Goal: Information Seeking & Learning: Learn about a topic

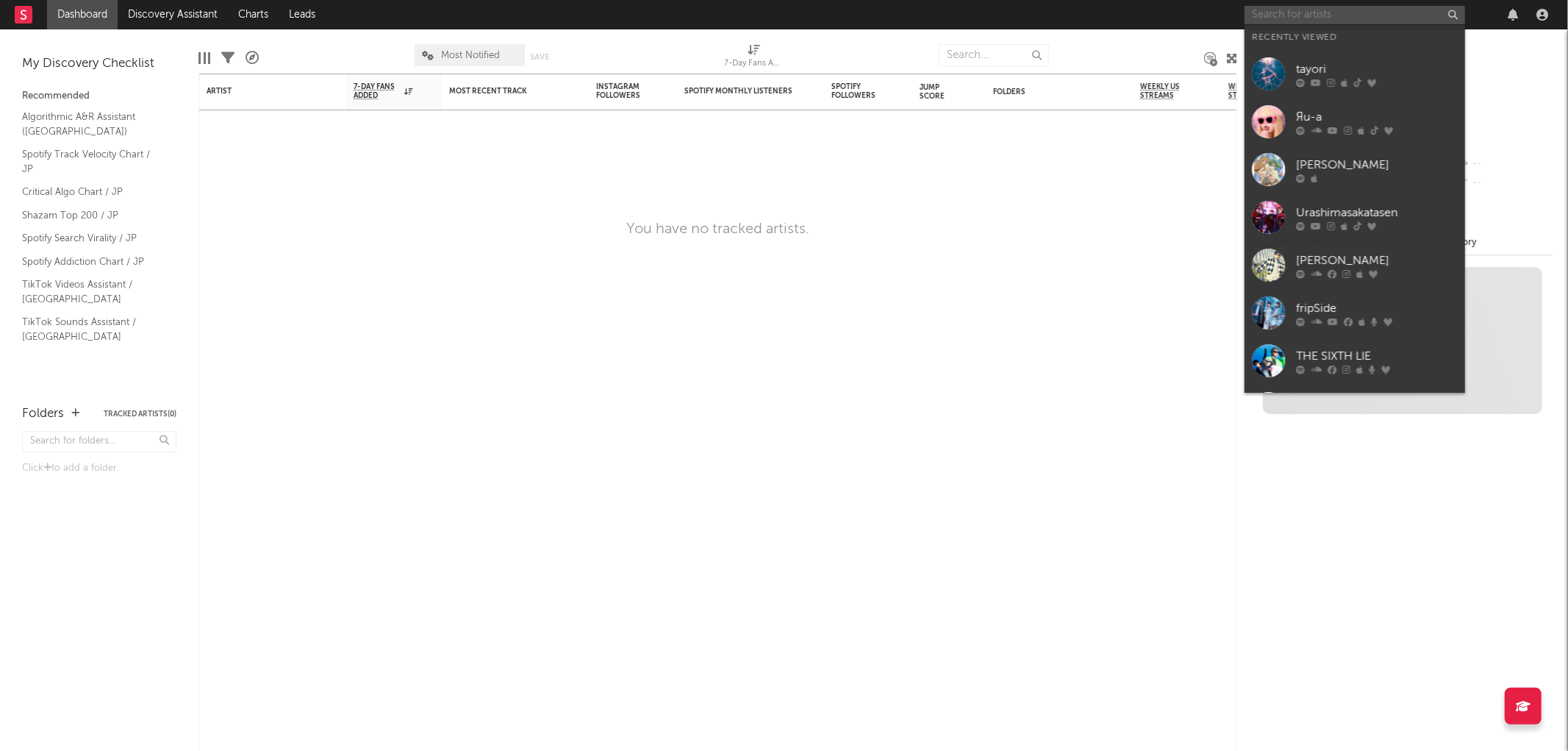
click at [1292, 6] on input "text" at bounding box center [1355, 15] width 220 height 19
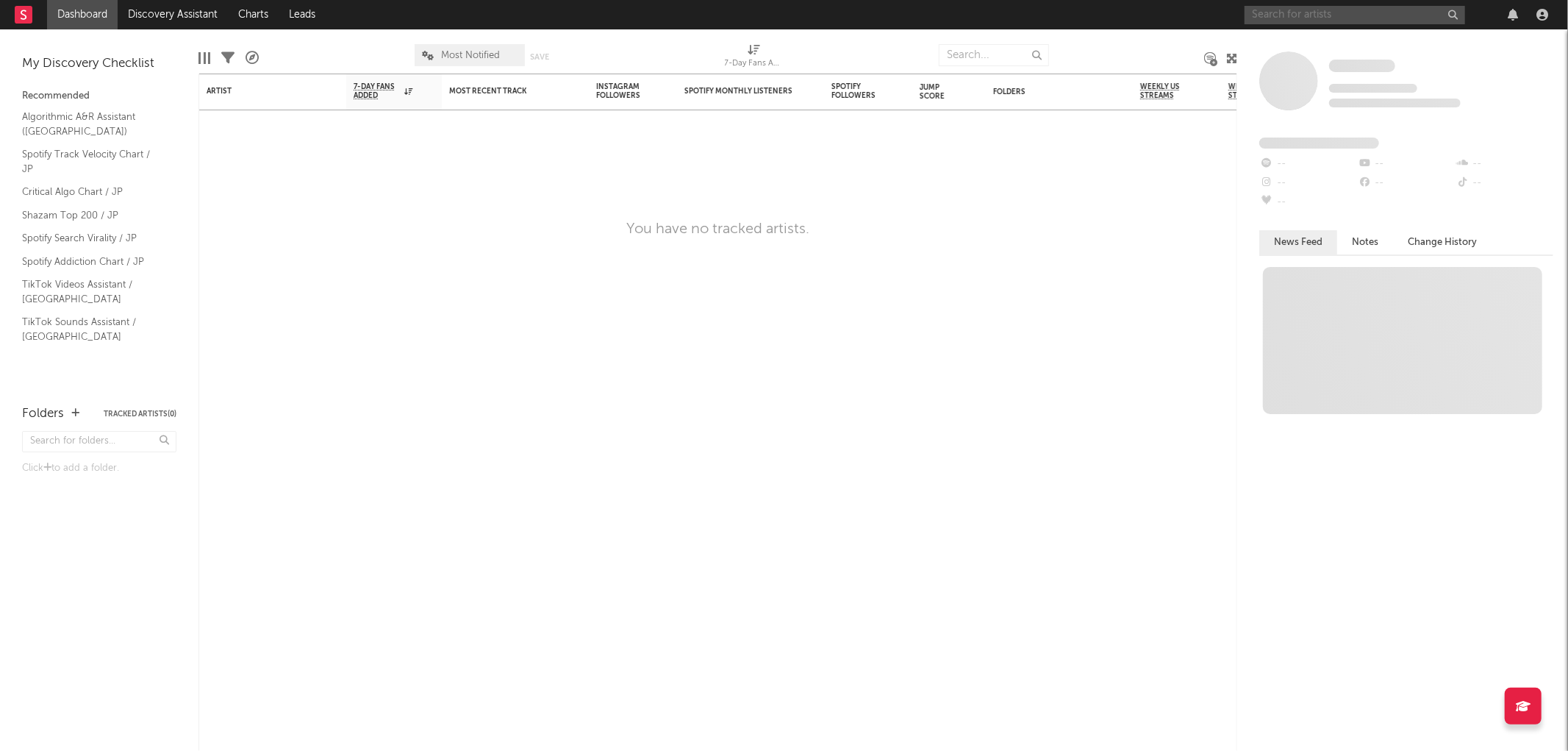
click at [1295, 17] on input "text" at bounding box center [1355, 15] width 220 height 19
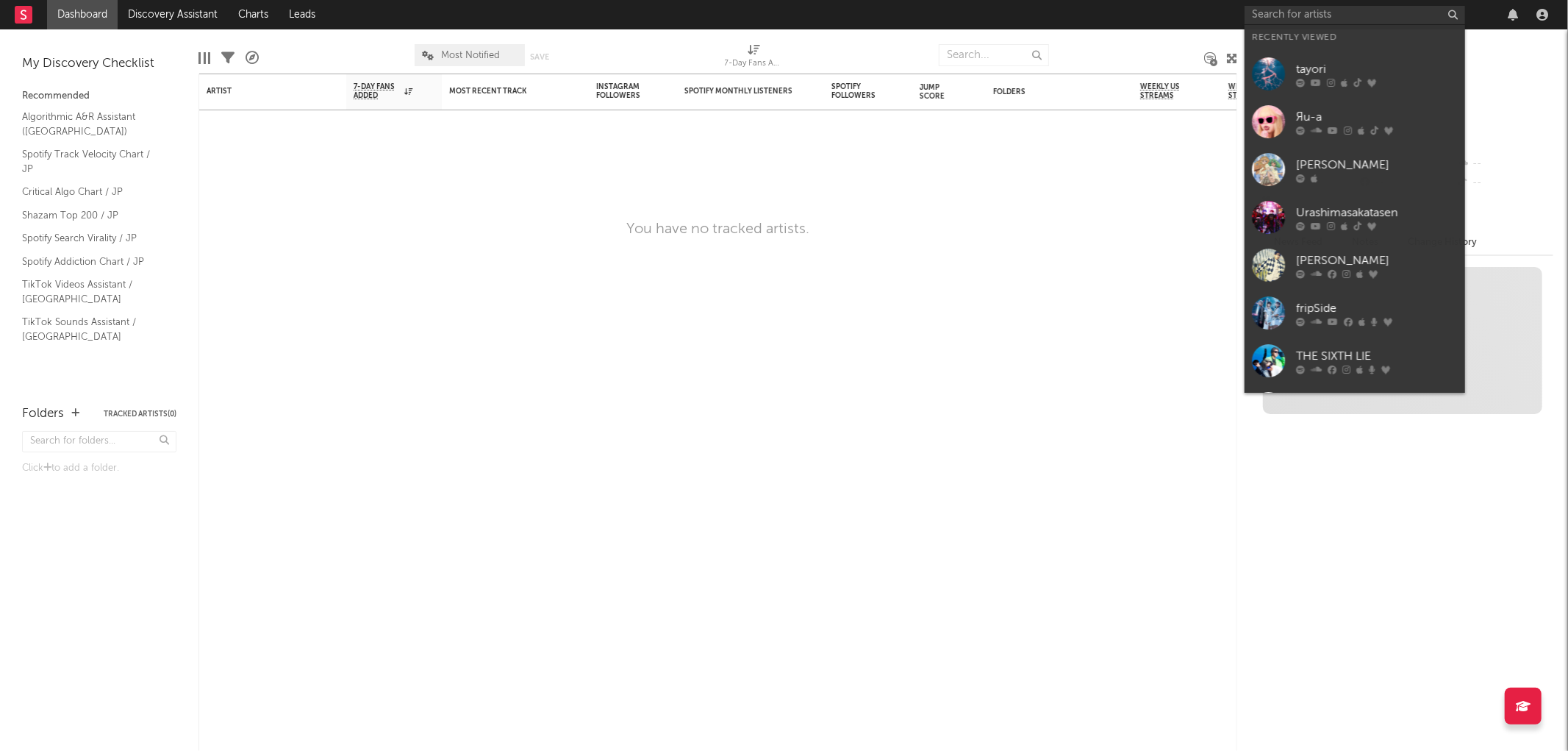
click at [1303, 63] on div "tayori" at bounding box center [1376, 69] width 161 height 18
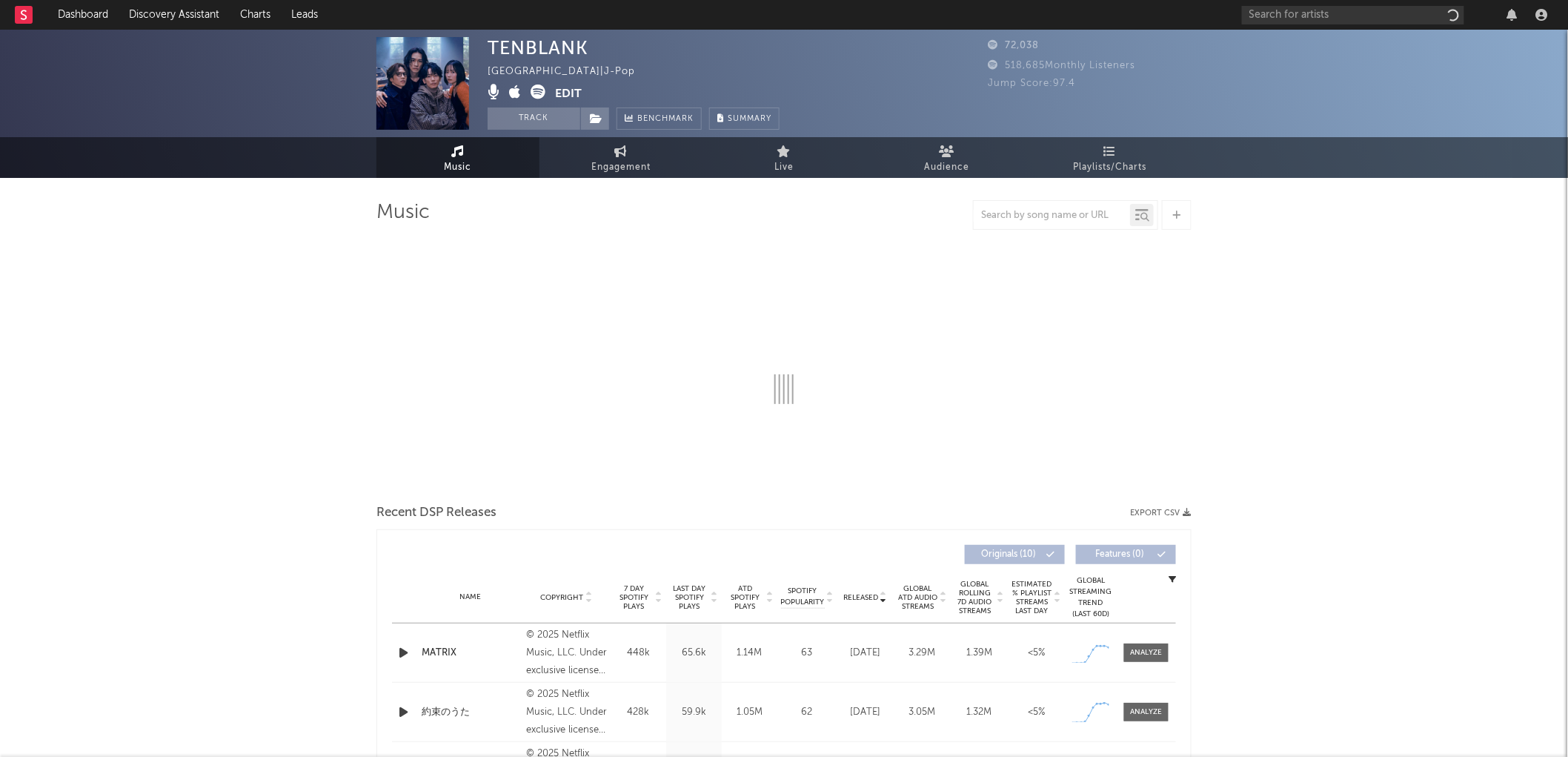
select select "1w"
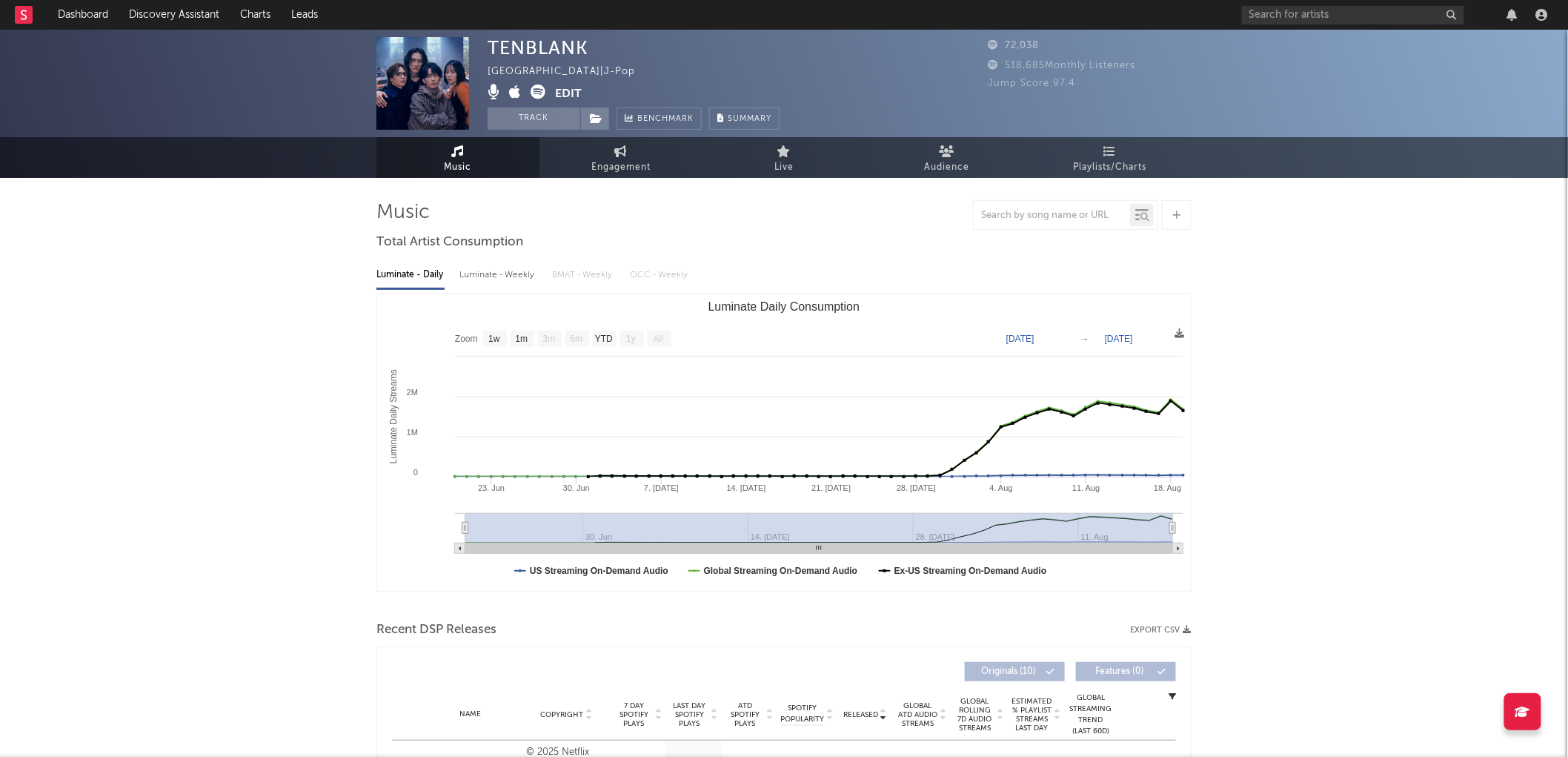
click at [559, 57] on div "TENBLANK" at bounding box center [538, 47] width 100 height 22
copy div "TENBLANK"
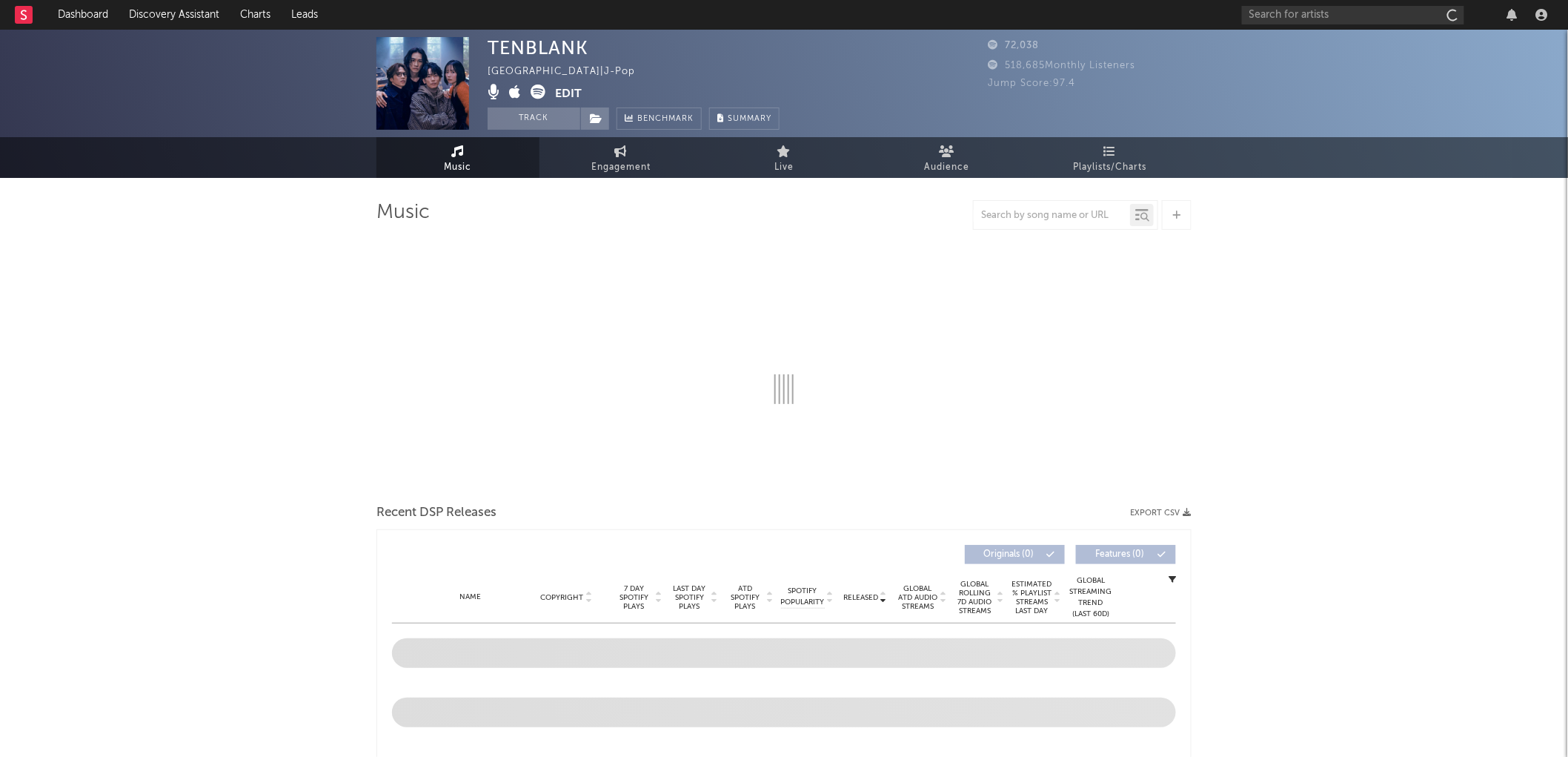
click at [519, 41] on div "TENBLANK" at bounding box center [538, 47] width 100 height 22
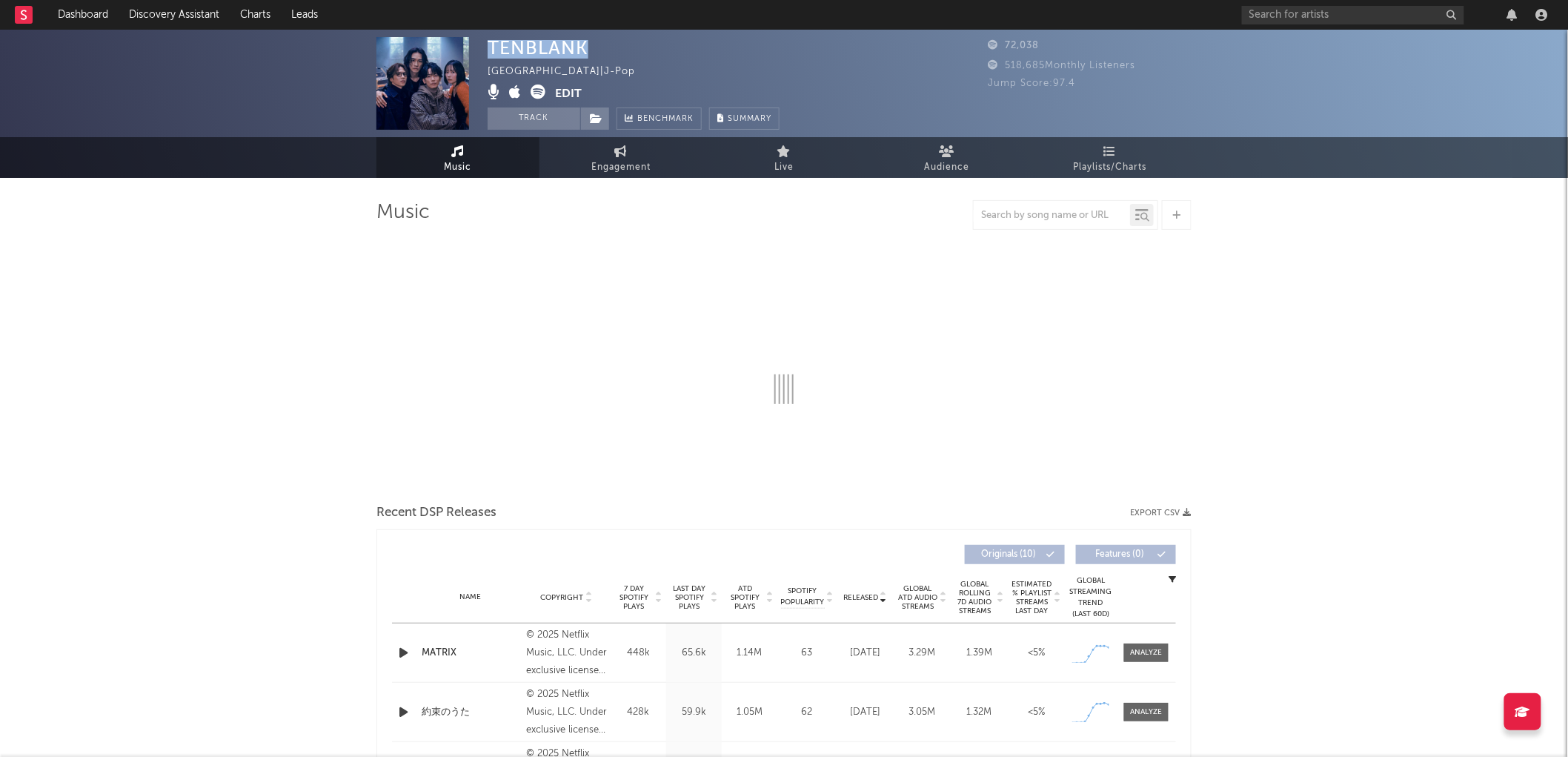
copy div "TENBLANK"
select select "1w"
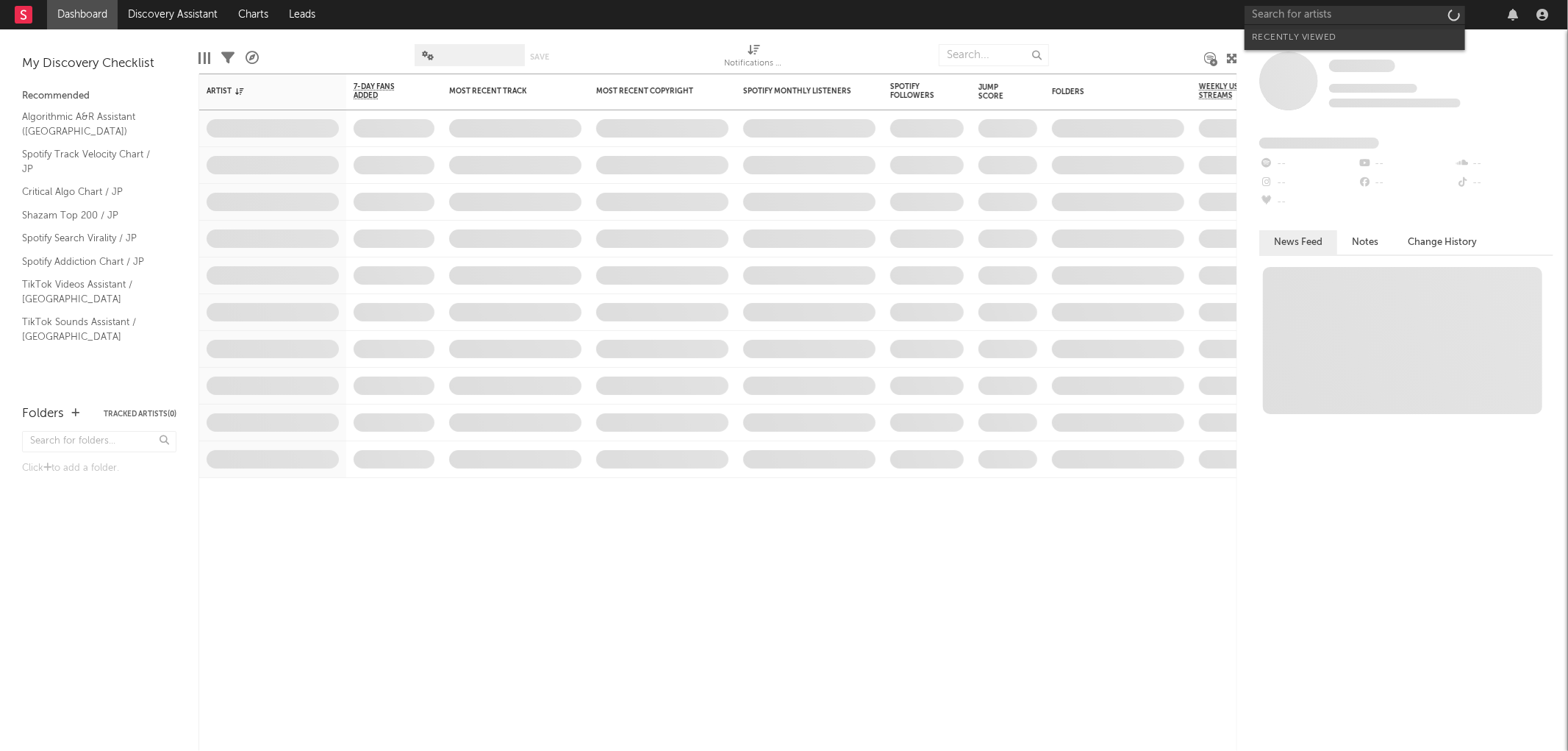
click at [1317, 17] on input "text" at bounding box center [1355, 15] width 220 height 19
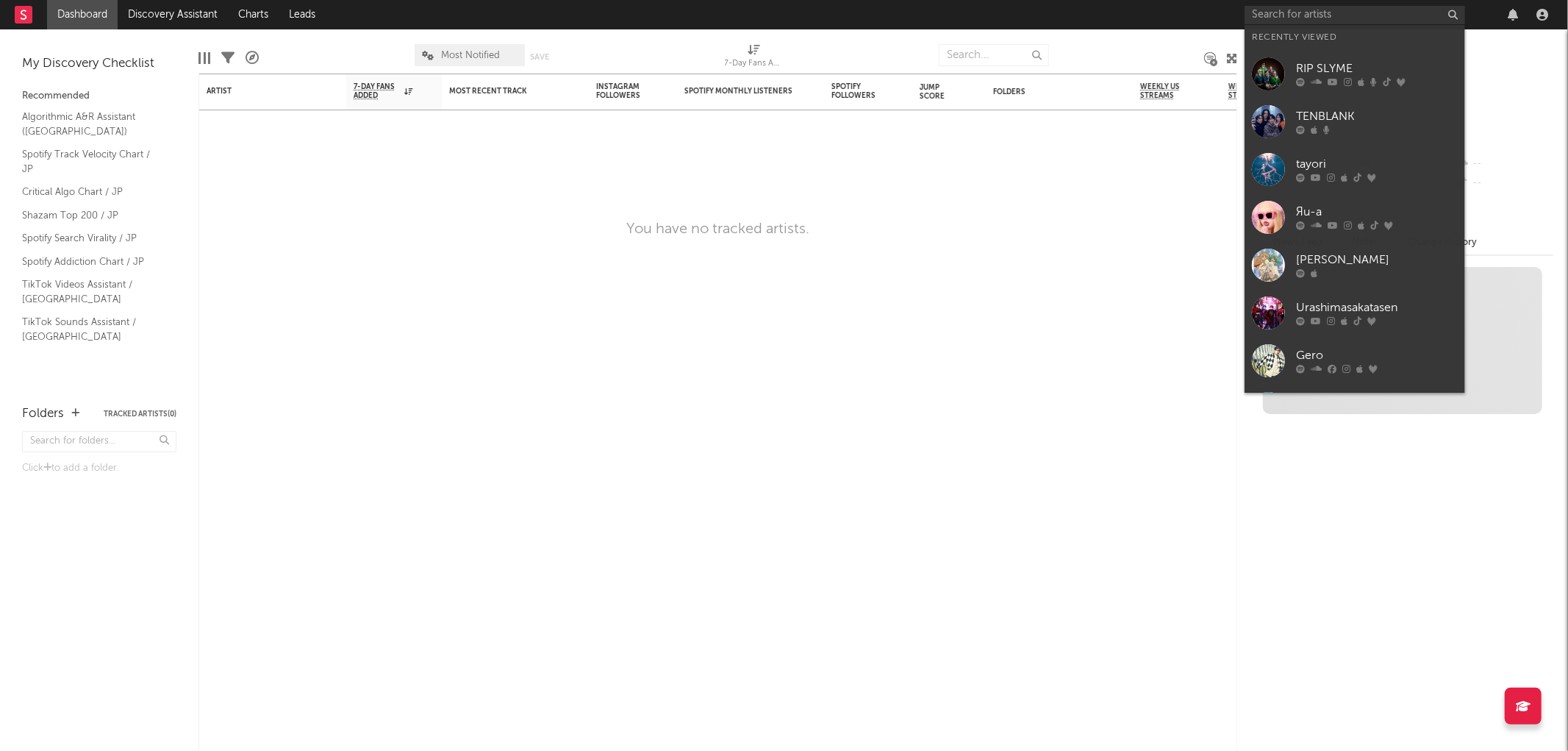
click at [1311, 112] on div "TENBLANK" at bounding box center [1376, 117] width 161 height 18
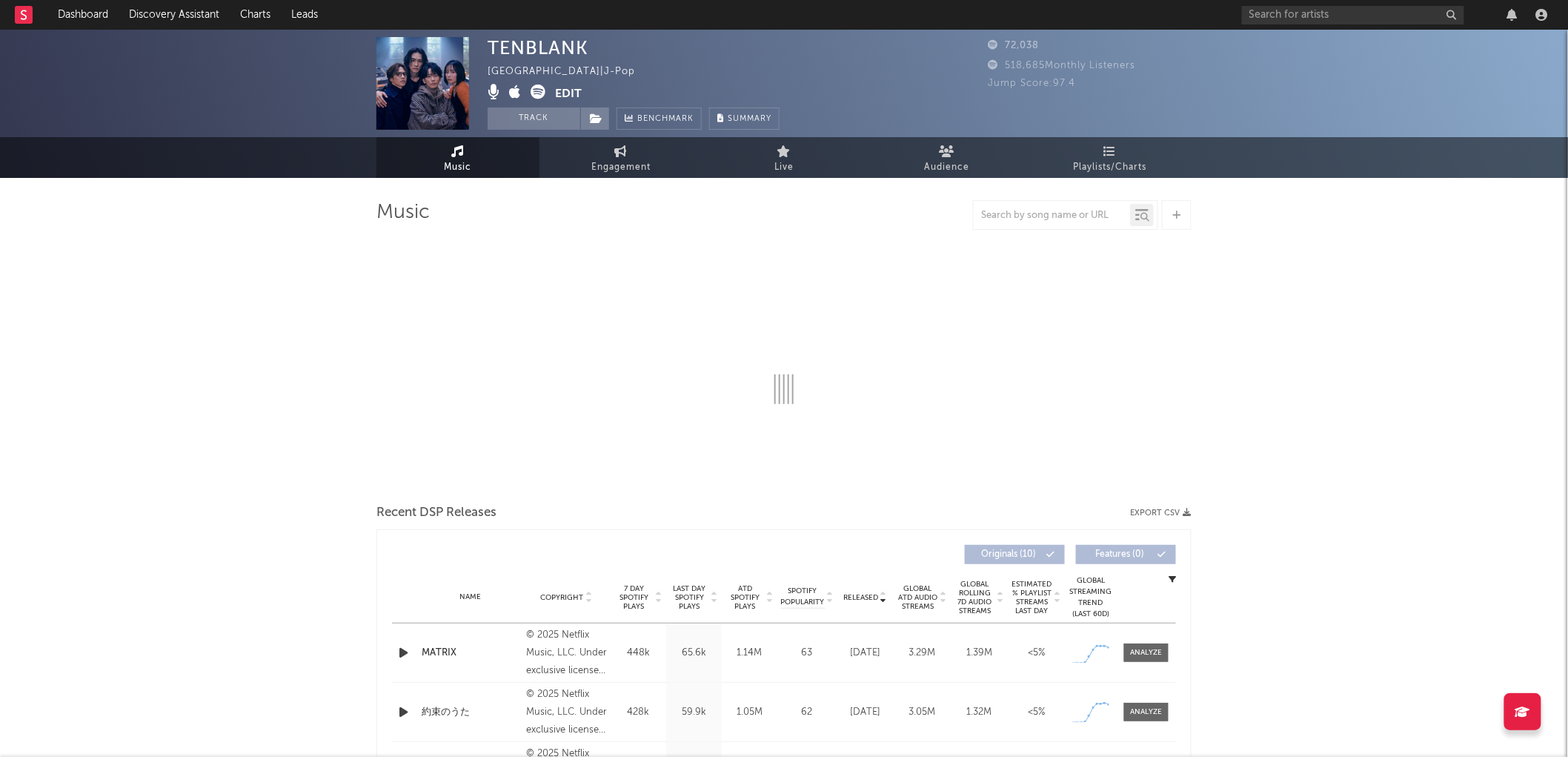
click at [514, 47] on div "TENBLANK" at bounding box center [538, 47] width 100 height 22
select select "1w"
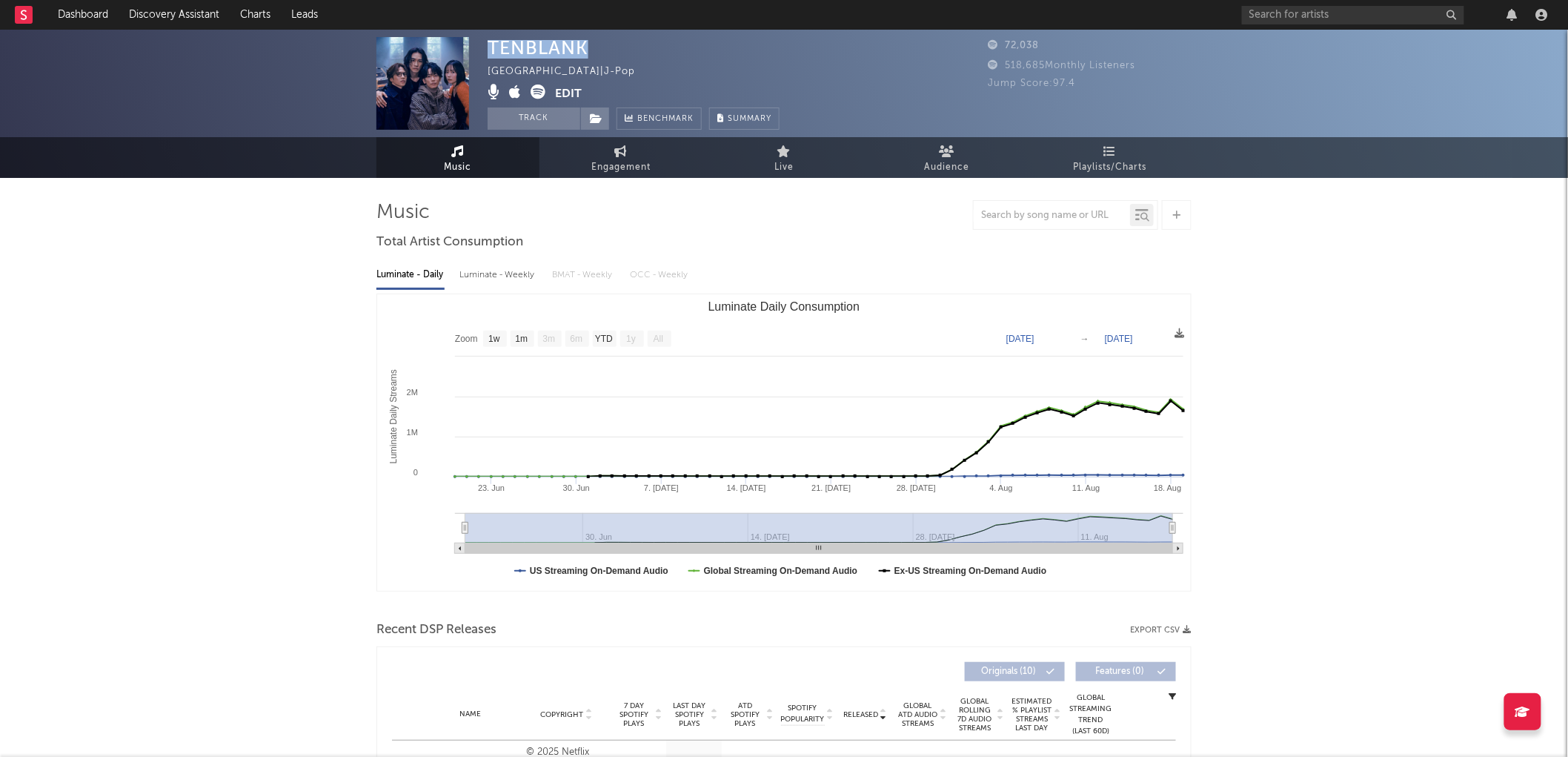
click at [514, 47] on div "TENBLANK" at bounding box center [538, 47] width 100 height 22
copy div "TENBLANK"
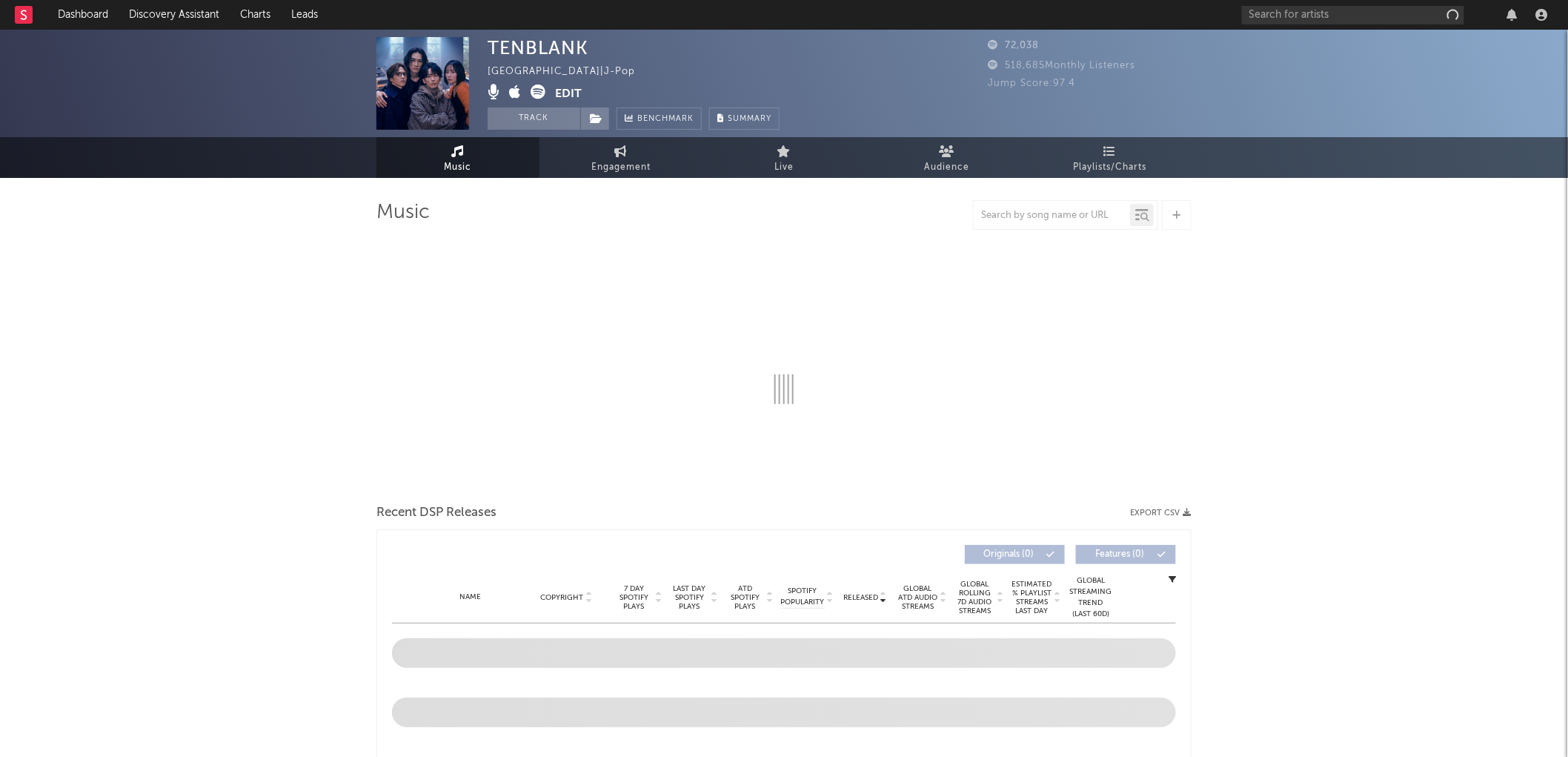
click at [449, 73] on img at bounding box center [423, 83] width 93 height 93
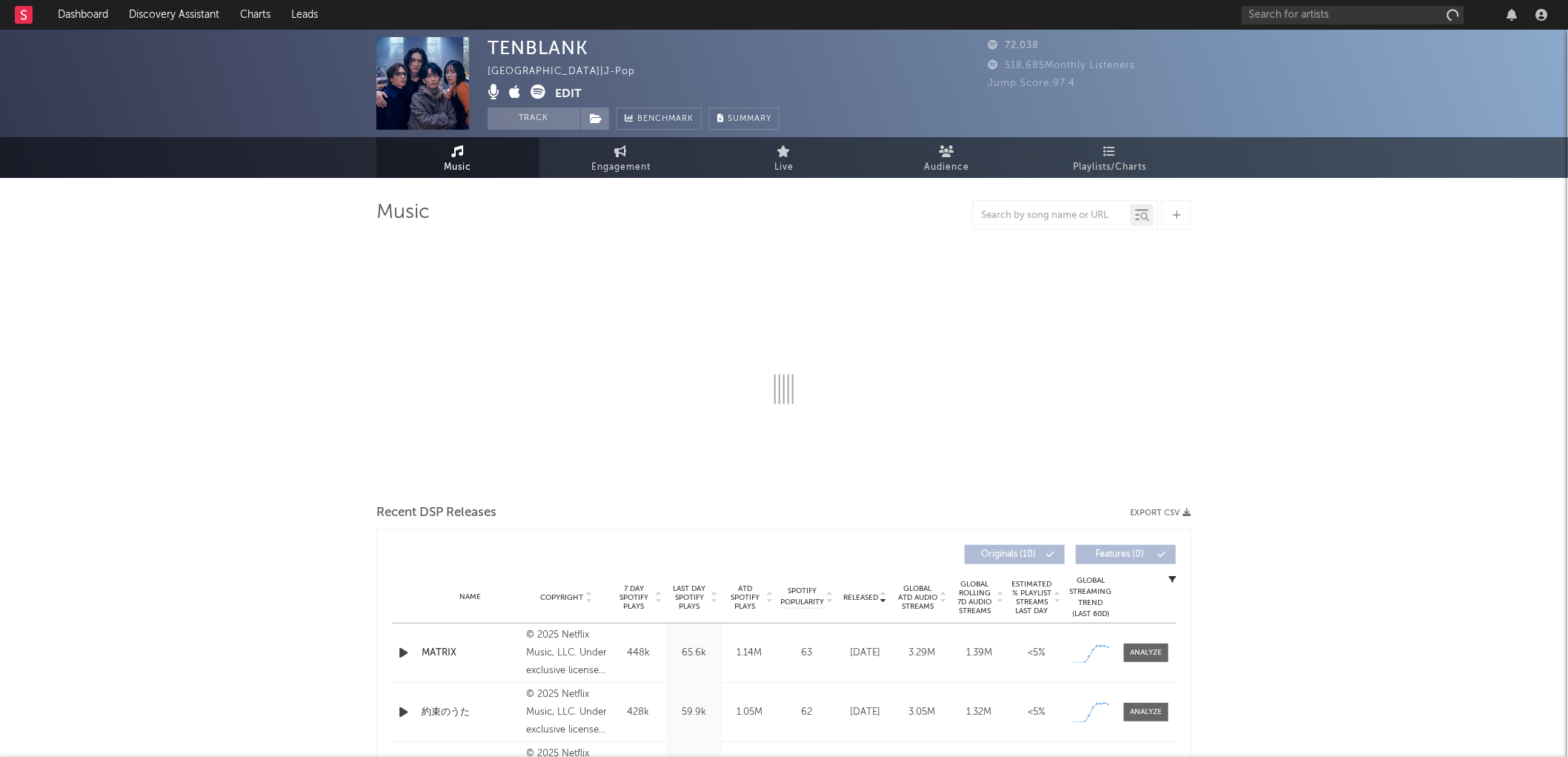
select select "1w"
